Goal: Information Seeking & Learning: Find contact information

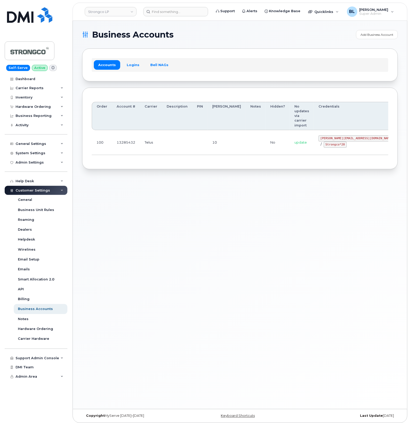
drag, startPoint x: 149, startPoint y: 145, endPoint x: 150, endPoint y: 141, distance: 4.1
click at [149, 145] on div "Order Account # Carrier Description PIN Bill Day Notes Hidden? No updates via c…" at bounding box center [240, 128] width 297 height 63
click at [319, 135] on code "GHada@strongco.com" at bounding box center [357, 138] width 76 height 6
drag, startPoint x: 308, startPoint y: 123, endPoint x: 338, endPoint y: 124, distance: 29.6
click at [338, 135] on code "GHada@strongco.com" at bounding box center [357, 138] width 76 height 6
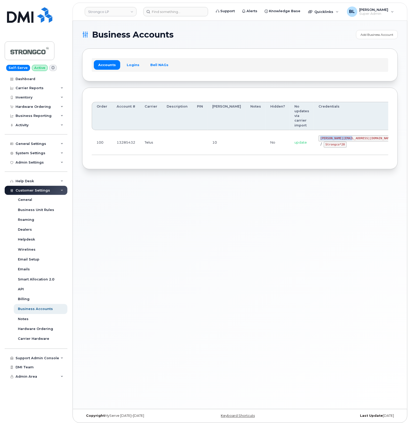
copy code "GHada@strongco.com"
click at [206, 181] on div "Business Accounts Add Business Account Accounts Logins Bell NAGs Order Account …" at bounding box center [240, 215] width 335 height 389
drag, startPoint x: 306, startPoint y: 132, endPoint x: 326, endPoint y: 135, distance: 20.5
click at [326, 135] on td "GHada@strongco.com / Strongco*20" at bounding box center [357, 142] width 86 height 25
copy code "Strongco*20"
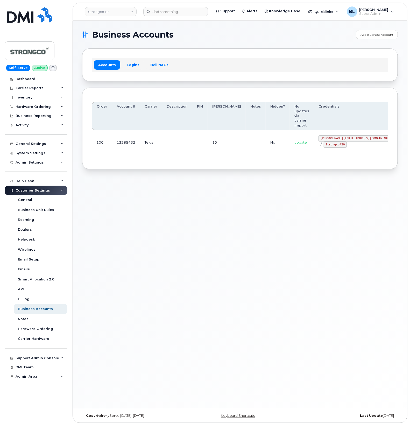
click at [163, 193] on div "Business Accounts Add Business Account Accounts Logins Bell NAGs Order Account …" at bounding box center [240, 215] width 335 height 389
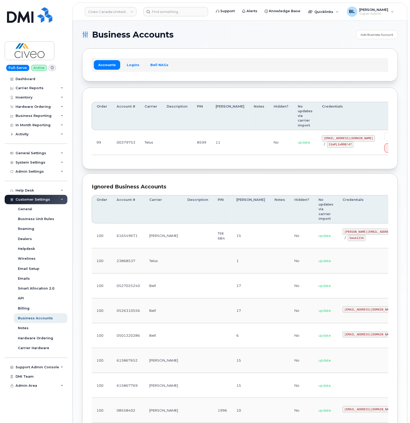
drag, startPoint x: 175, startPoint y: 148, endPoint x: 173, endPoint y: 145, distance: 4.4
click at [176, 148] on td at bounding box center [177, 142] width 30 height 25
drag, startPoint x: 300, startPoint y: 134, endPoint x: 350, endPoint y: 136, distance: 50.7
click at [350, 136] on div "svc_simplexmobility@civeo.com / S1mPL3xMOB!47" at bounding box center [348, 141] width 53 height 12
copy code "svc_simplexmobility@civeo.com"
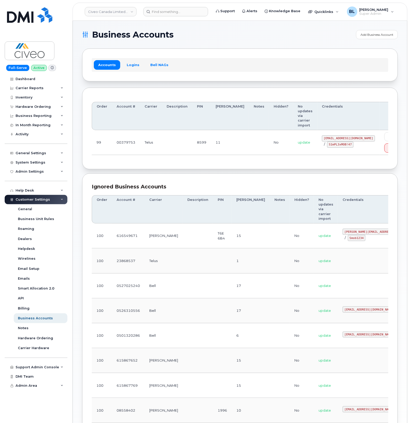
click at [186, 143] on td at bounding box center [177, 142] width 30 height 25
drag, startPoint x: 306, startPoint y: 139, endPoint x: 328, endPoint y: 142, distance: 22.2
click at [328, 142] on code "S1mPL3xMOB!47" at bounding box center [340, 145] width 26 height 6
copy code "S1mPL3xMOB!47"
click at [186, 39] on section "Business Accounts Add Business Account Accounts Logins Bell NAGs Order Account …" at bounding box center [240, 271] width 316 height 482
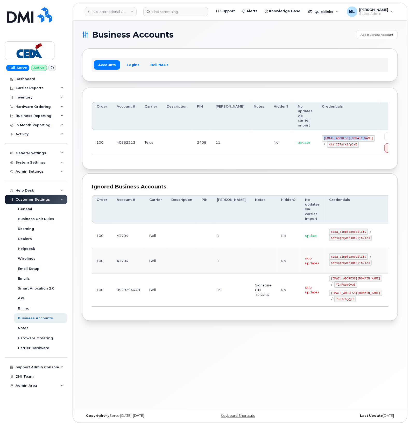
drag, startPoint x: 303, startPoint y: 133, endPoint x: 346, endPoint y: 135, distance: 42.9
click at [346, 135] on code "simplex_SRV@cedagroup.com" at bounding box center [348, 138] width 53 height 6
copy code "simplex_SRV@cedagroup.com"
drag, startPoint x: 301, startPoint y: 140, endPoint x: 331, endPoint y: 143, distance: 30.2
click at [331, 143] on td "simplex_SRV@cedagroup.com / K#$*CB7$fk2fpJaB" at bounding box center [349, 142] width 63 height 25
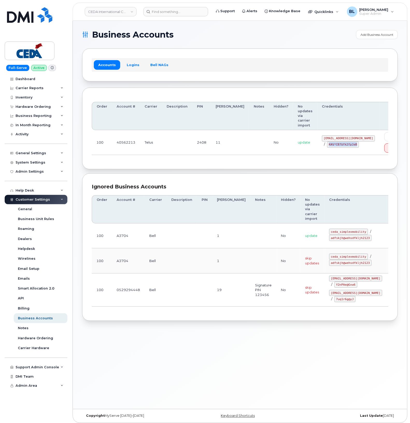
copy code "K#$*CB7$fk2fpJaB"
click at [155, 174] on div "Ignored Business Accounts Order Account # Carrier Description PIN Bill Day Note…" at bounding box center [240, 248] width 316 height 148
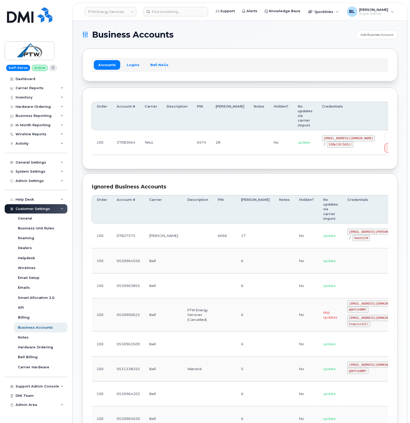
drag, startPoint x: 191, startPoint y: 145, endPoint x: 291, endPoint y: 131, distance: 100.6
drag, startPoint x: 303, startPoint y: 128, endPoint x: 346, endPoint y: 131, distance: 43.4
click at [328, 135] on code "svc_simplex@ptwenergy.com" at bounding box center [348, 138] width 53 height 6
copy code "svc_simplex@ptwenergy.com"
drag, startPoint x: 308, startPoint y: 136, endPoint x: 330, endPoint y: 138, distance: 22.0
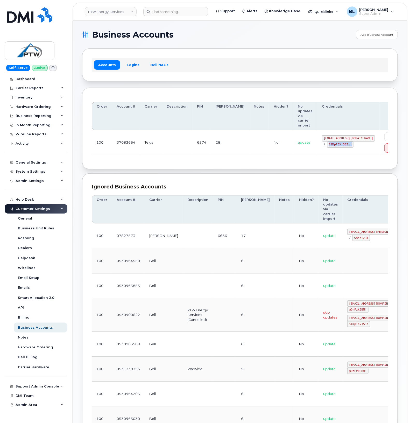
click at [328, 142] on code "S1Mpl3X!56Zz!" at bounding box center [340, 145] width 26 height 6
copy code "S1Mpl3X!56Zz!"
click at [181, 174] on div "Ignored Business Accounts Order Account # Carrier Description PIN Bill Day Note…" at bounding box center [240, 335] width 316 height 322
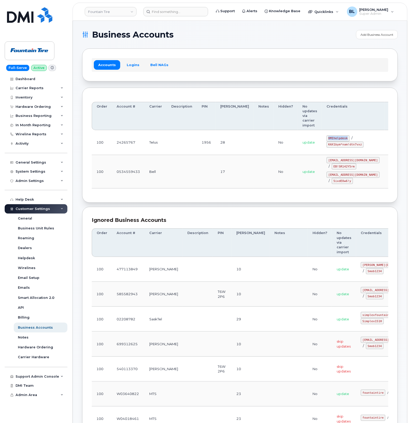
drag, startPoint x: 308, startPoint y: 130, endPoint x: 330, endPoint y: 131, distance: 22.1
click at [328, 131] on td "DMIhelpdesk / KAX1bym*nam!dtn7vxz" at bounding box center [353, 142] width 63 height 25
copy code "DMIhelpdesk"
drag, startPoint x: 169, startPoint y: 150, endPoint x: 209, endPoint y: 147, distance: 40.6
click at [169, 155] on td at bounding box center [182, 171] width 30 height 33
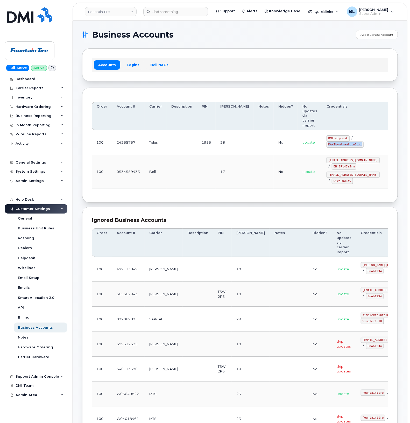
drag, startPoint x: 308, startPoint y: 134, endPoint x: 343, endPoint y: 136, distance: 34.6
click at [328, 136] on td "DMIhelpdesk / KAX1bym*nam!dtn7vxz" at bounding box center [353, 142] width 63 height 25
copy code "KAX1bym*nam!dtn7vxz"
click at [148, 173] on td "Bell" at bounding box center [156, 171] width 22 height 33
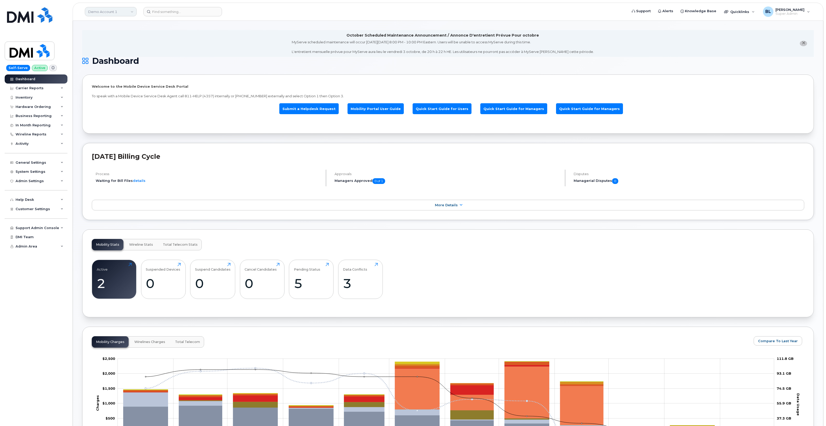
scroll to position [52, 0]
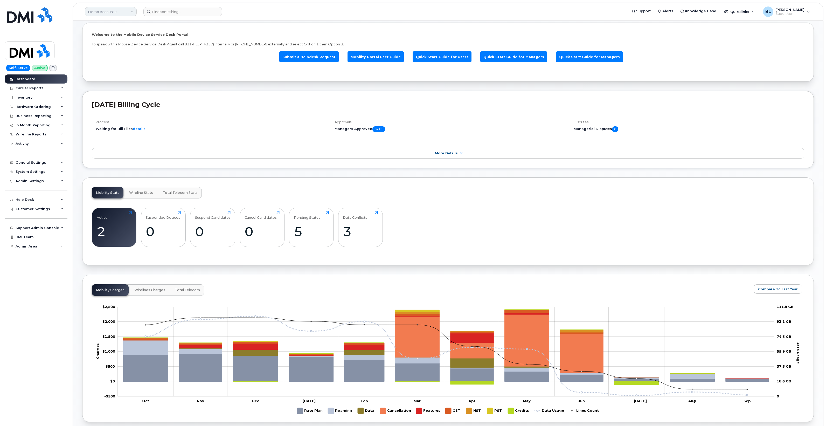
click at [134, 8] on link "Demo Account 1" at bounding box center [111, 11] width 52 height 9
type input "kiewit corp"
drag, startPoint x: 127, startPoint y: 45, endPoint x: 139, endPoint y: 59, distance: 18.8
click at [127, 45] on link "Kiewit Corporation" at bounding box center [124, 49] width 76 height 10
